Goal: Navigation & Orientation: Find specific page/section

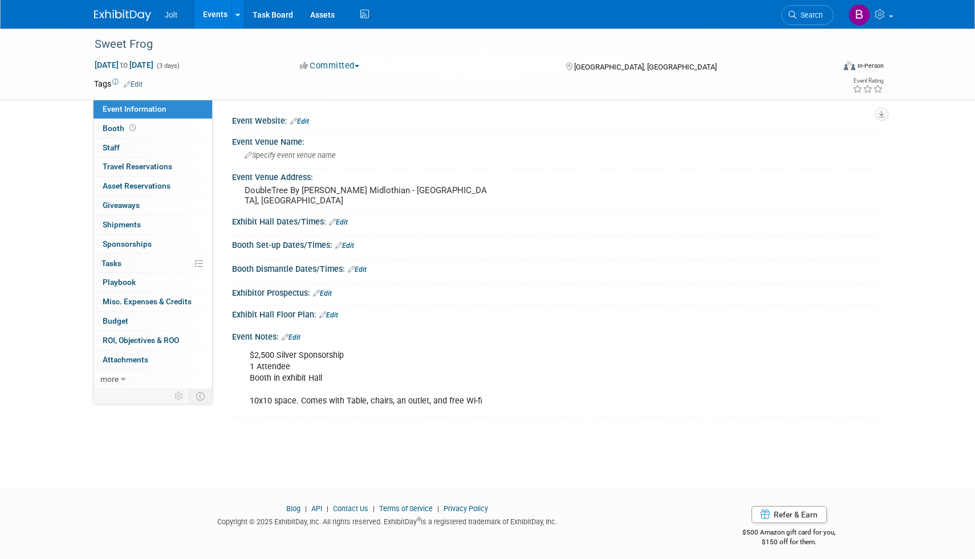
click at [140, 9] on link at bounding box center [129, 9] width 71 height 9
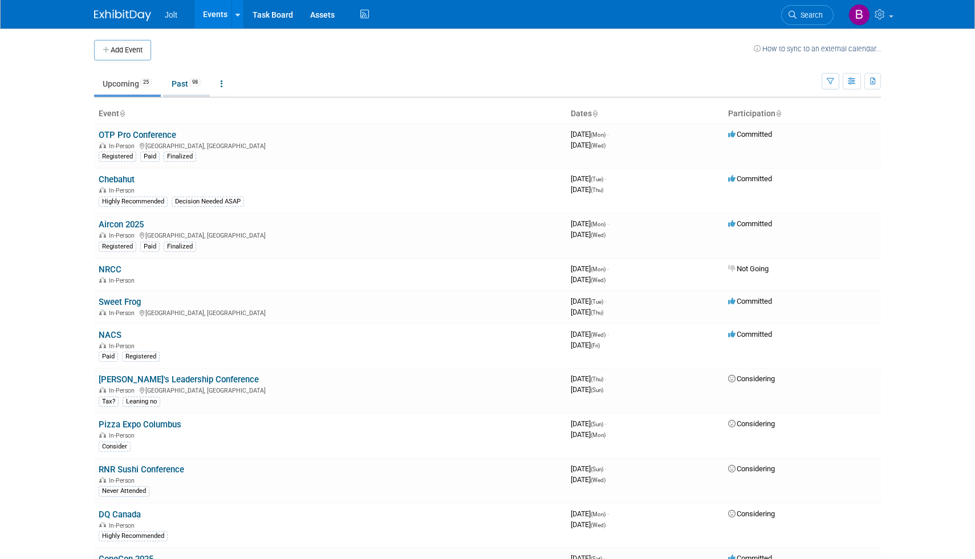
click at [173, 88] on link "Past 98" at bounding box center [186, 84] width 47 height 22
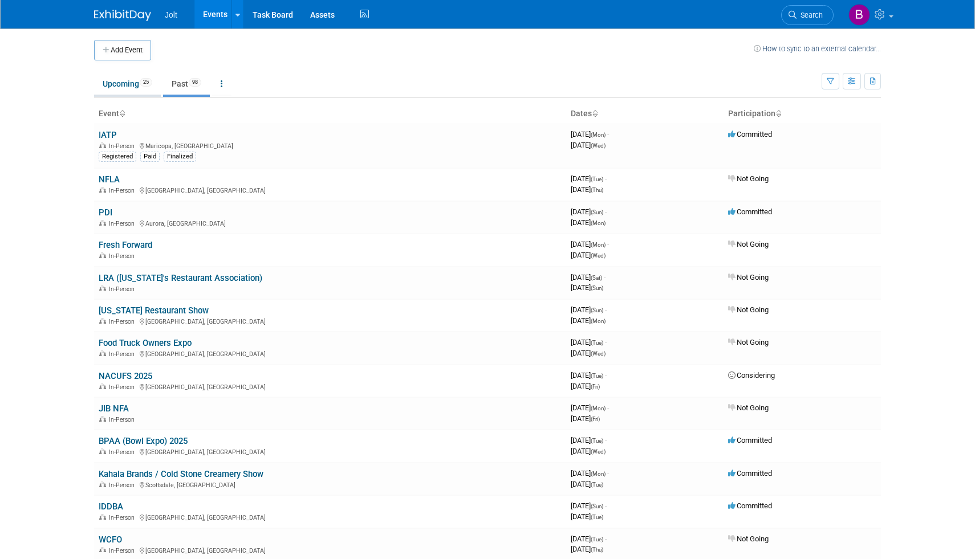
click at [122, 88] on link "Upcoming 25" at bounding box center [127, 84] width 67 height 22
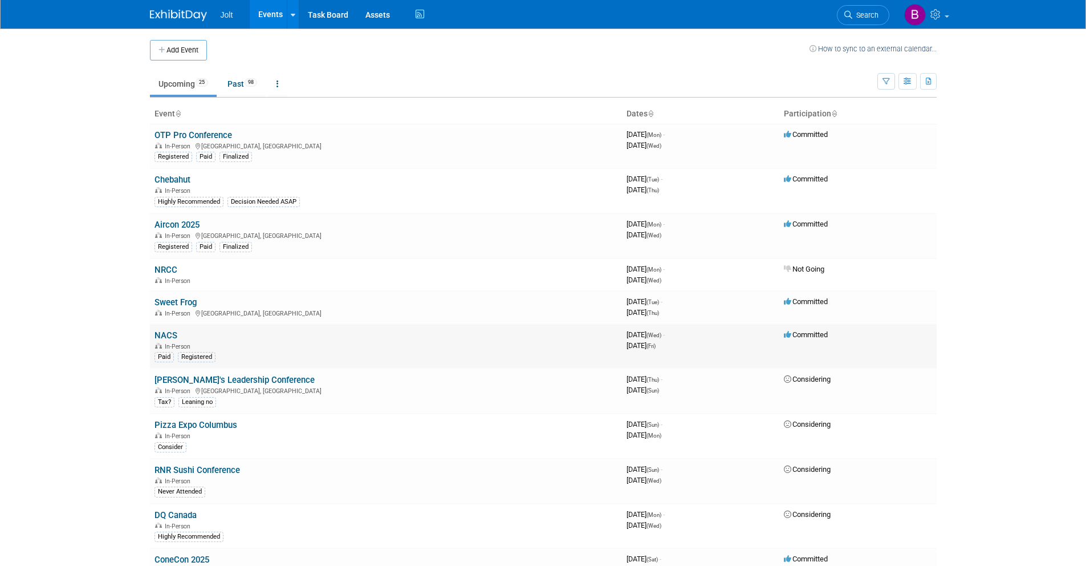
click at [166, 332] on link "NACS" at bounding box center [166, 335] width 23 height 10
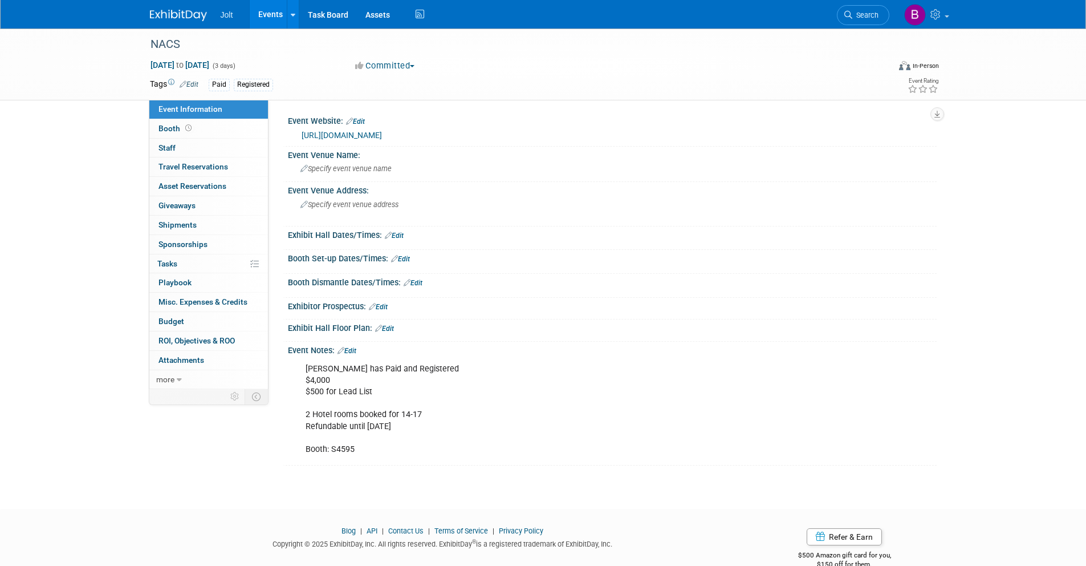
click at [181, 10] on img at bounding box center [178, 15] width 57 height 11
